Goal: Check status

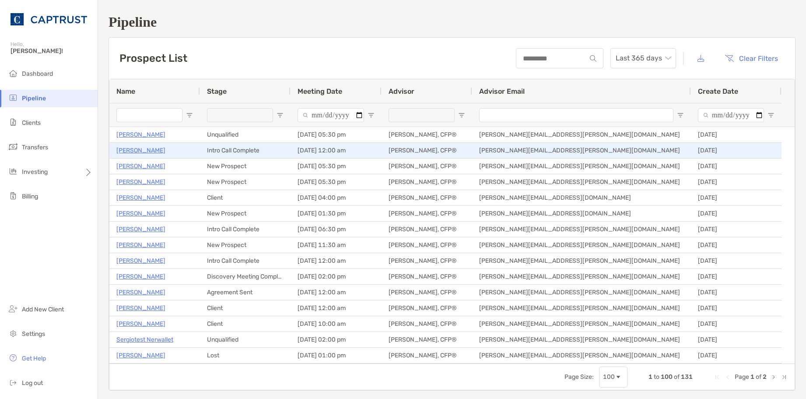
click at [138, 150] on p "[PERSON_NAME]" at bounding box center [140, 150] width 49 height 11
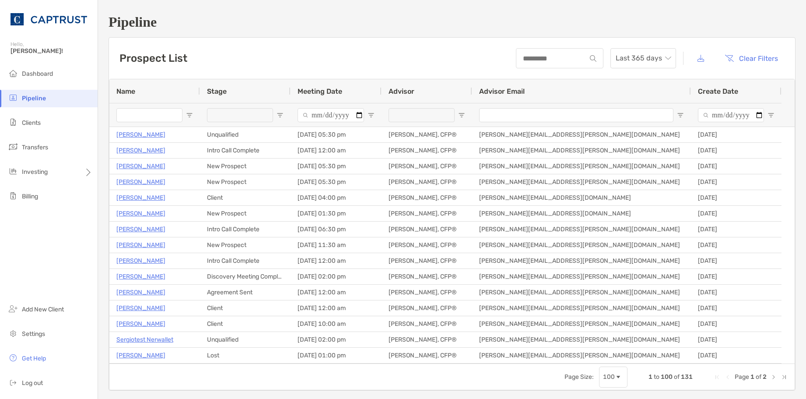
click at [433, 79] on div "Advisor" at bounding box center [427, 91] width 77 height 24
